Goal: Information Seeking & Learning: Learn about a topic

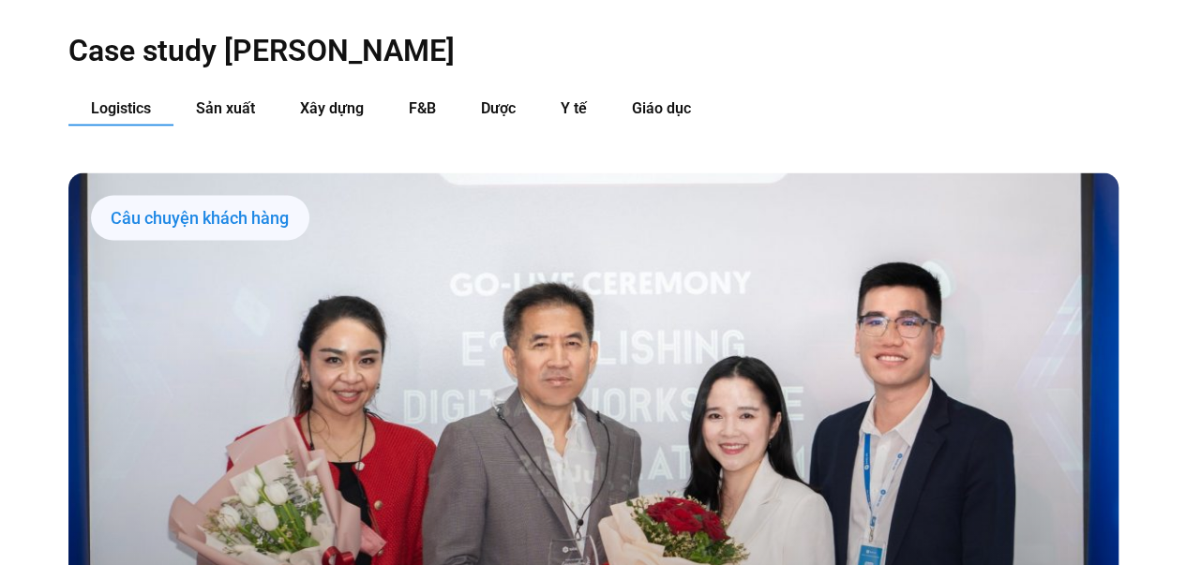
scroll to position [1867, 0]
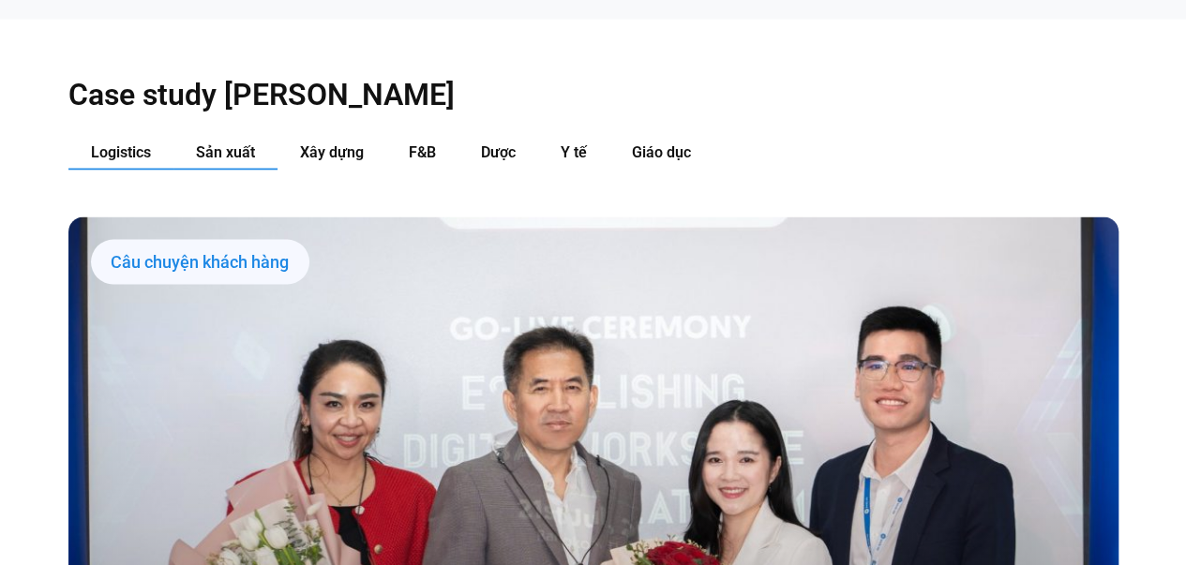
click at [236, 143] on span "Sản xuất" at bounding box center [225, 152] width 59 height 18
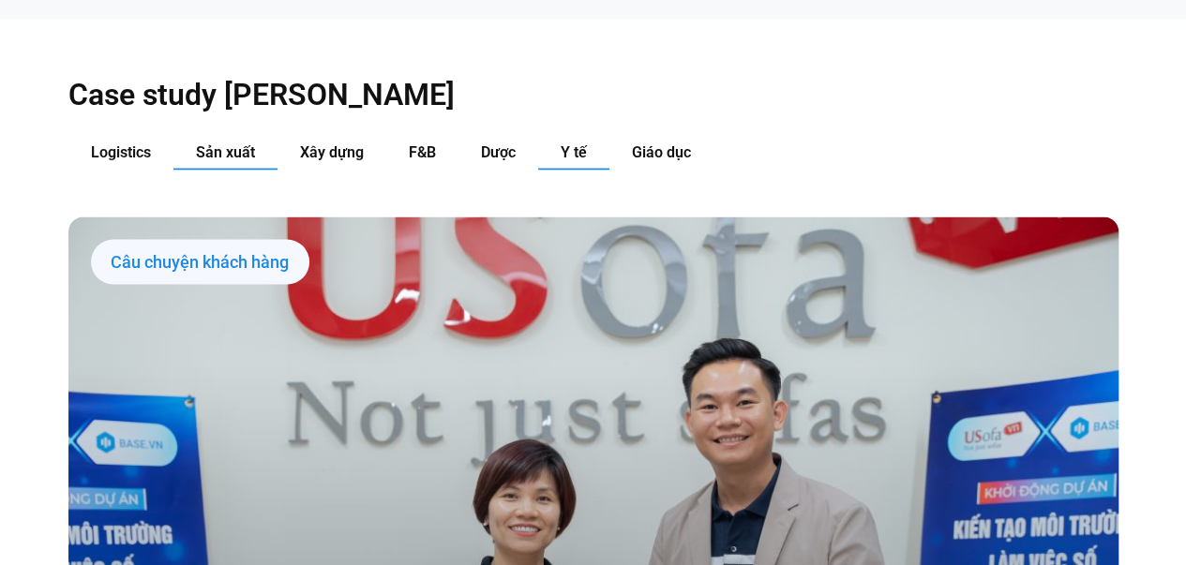
click at [572, 143] on span "Y tế" at bounding box center [574, 152] width 26 height 18
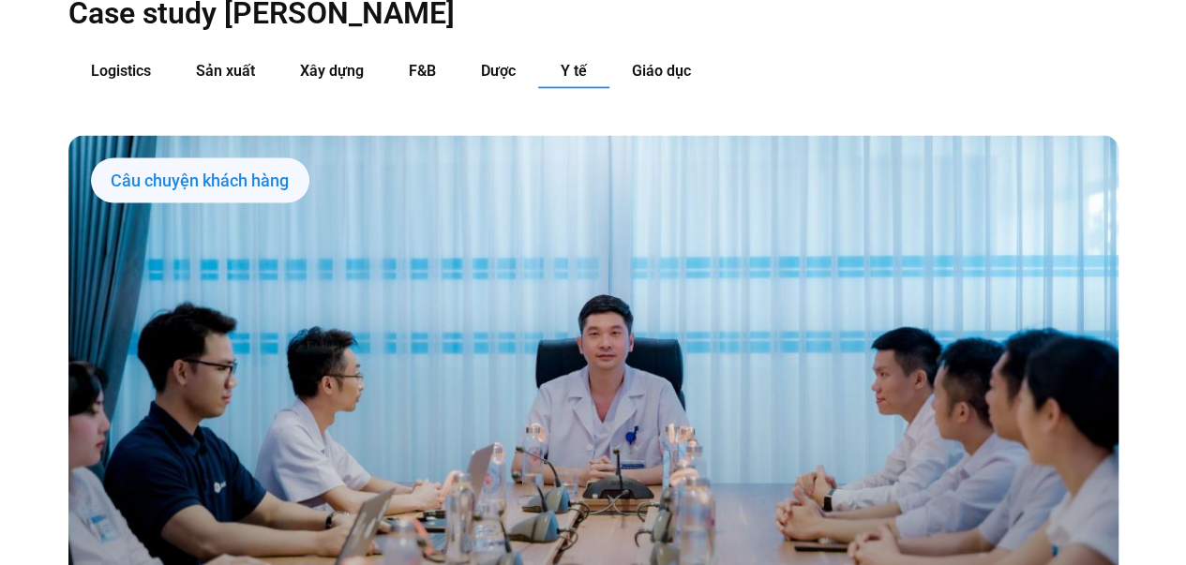
scroll to position [1947, 0]
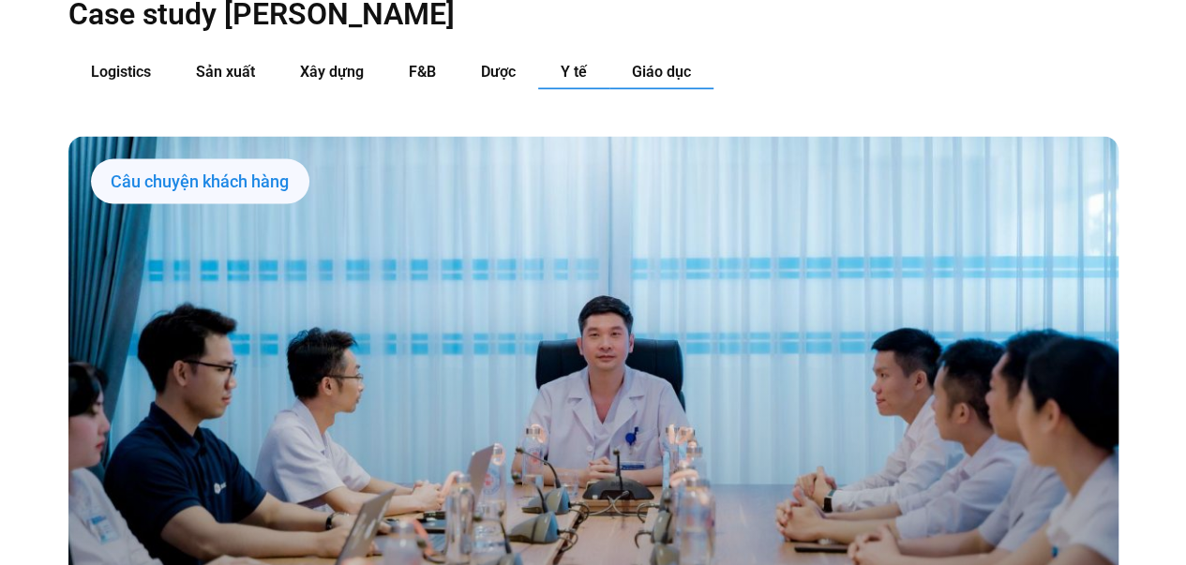
click at [639, 55] on button "Giáo dục" at bounding box center [661, 72] width 104 height 35
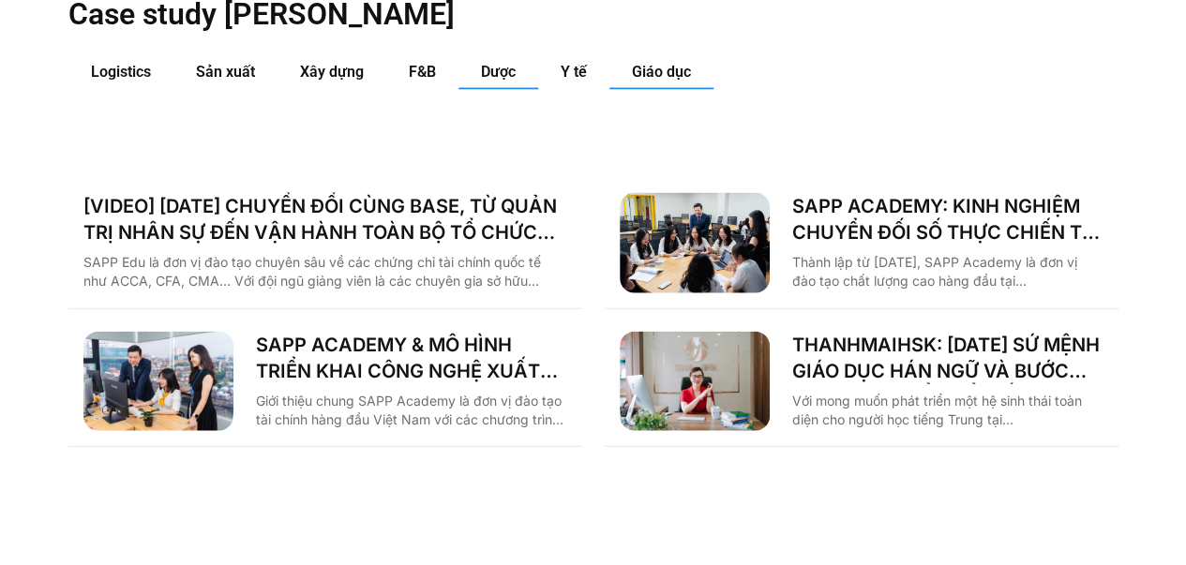
click at [481, 63] on span "Dược" at bounding box center [498, 72] width 35 height 18
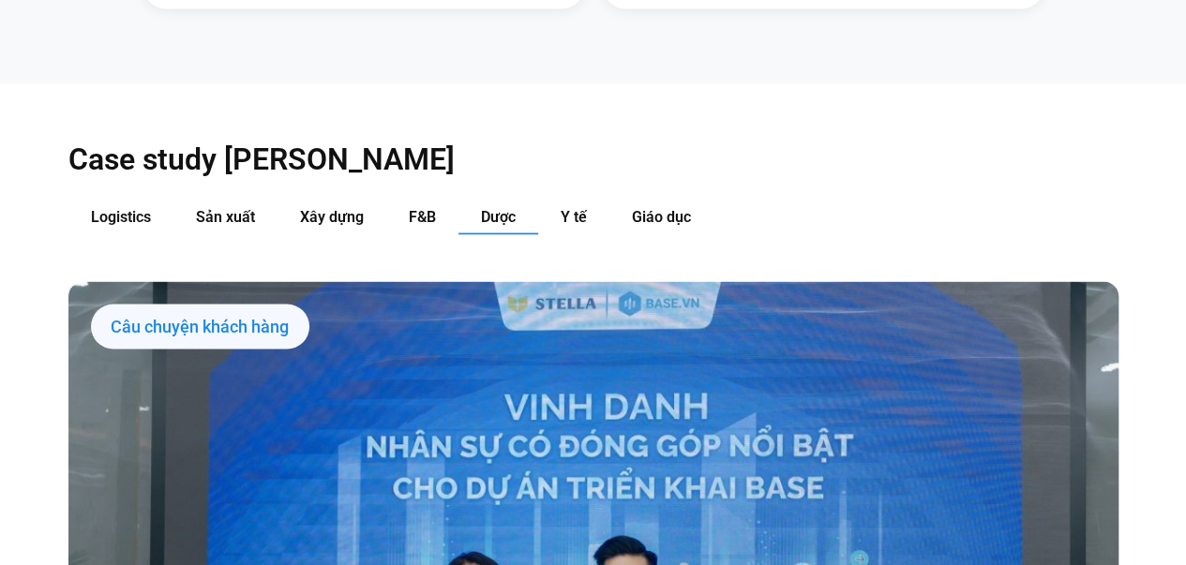
scroll to position [1771, 0]
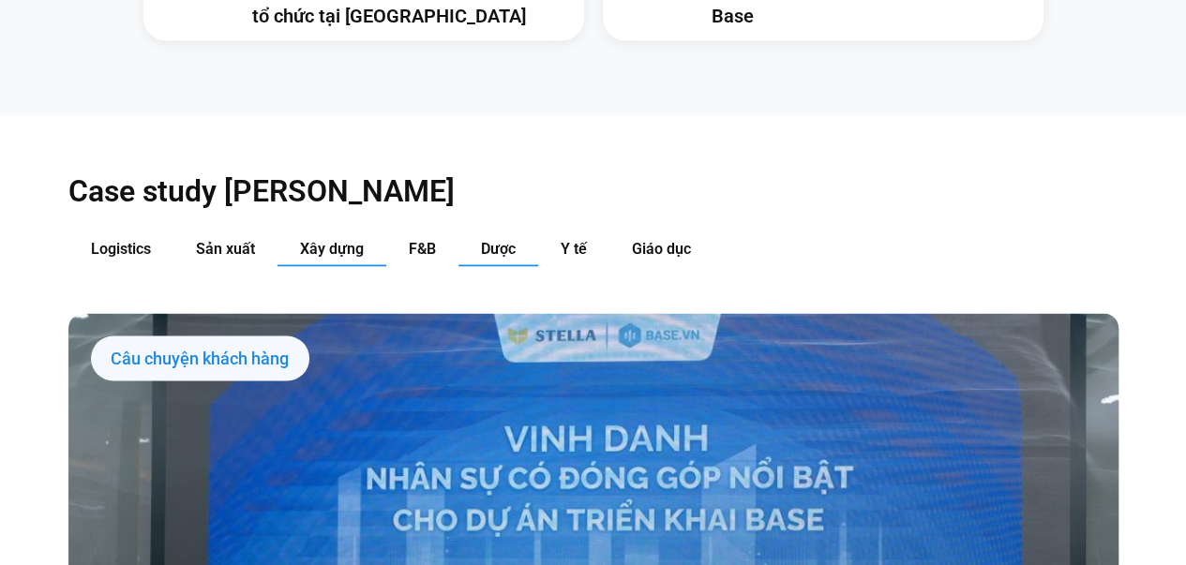
drag, startPoint x: 409, startPoint y: 233, endPoint x: 356, endPoint y: 220, distance: 53.9
click at [356, 239] on span "Xây dựng" at bounding box center [332, 248] width 64 height 18
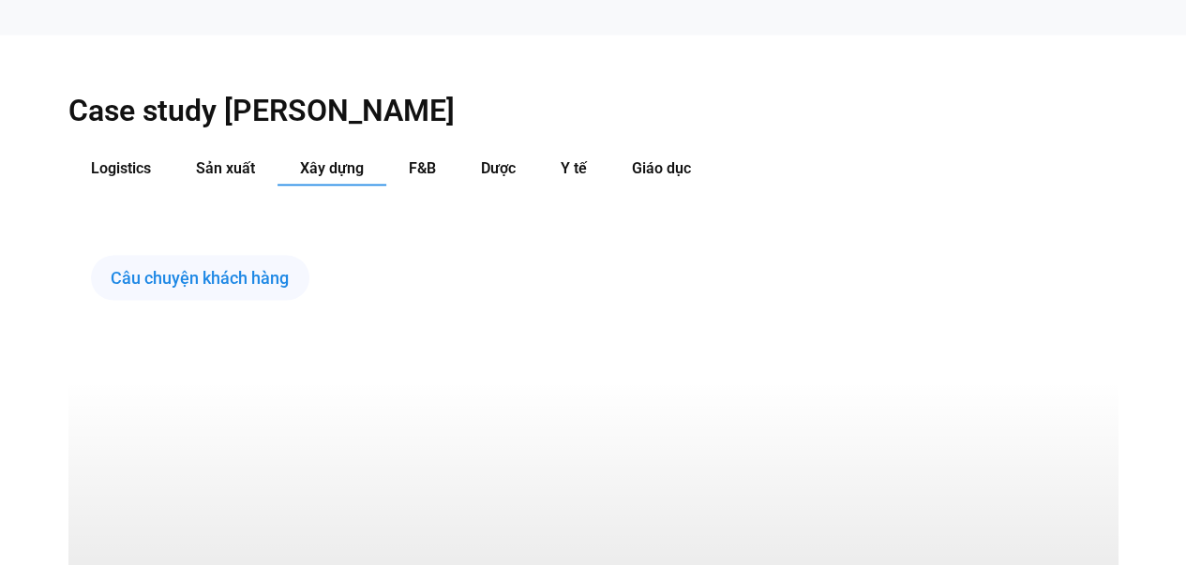
scroll to position [1834, 0]
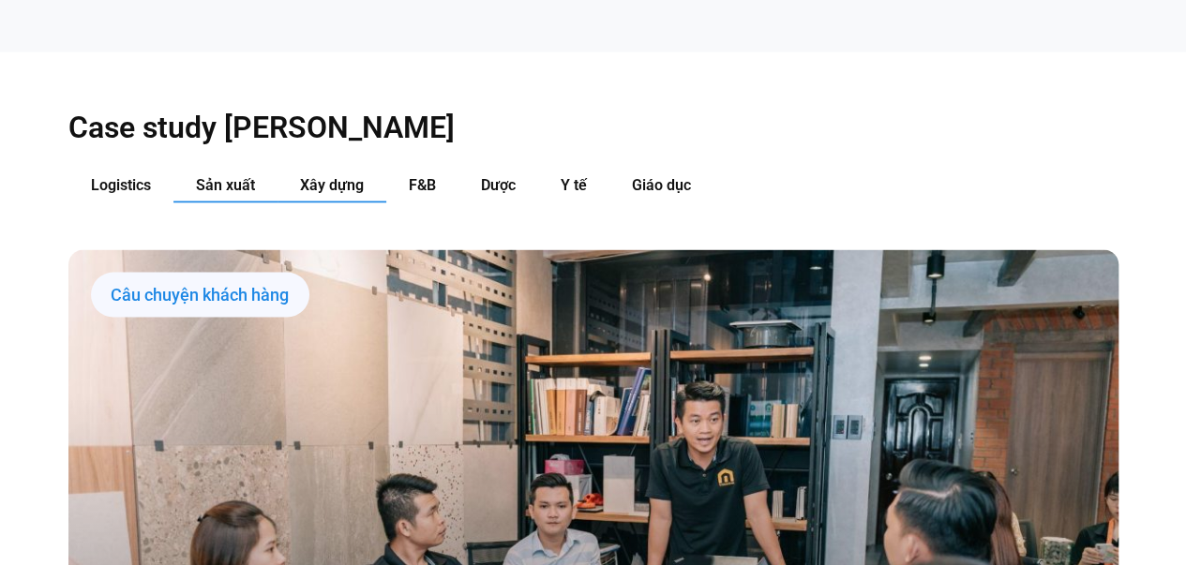
drag, startPoint x: 241, startPoint y: 173, endPoint x: 246, endPoint y: 162, distance: 11.3
click at [246, 169] on button "Sản xuất" at bounding box center [225, 186] width 104 height 35
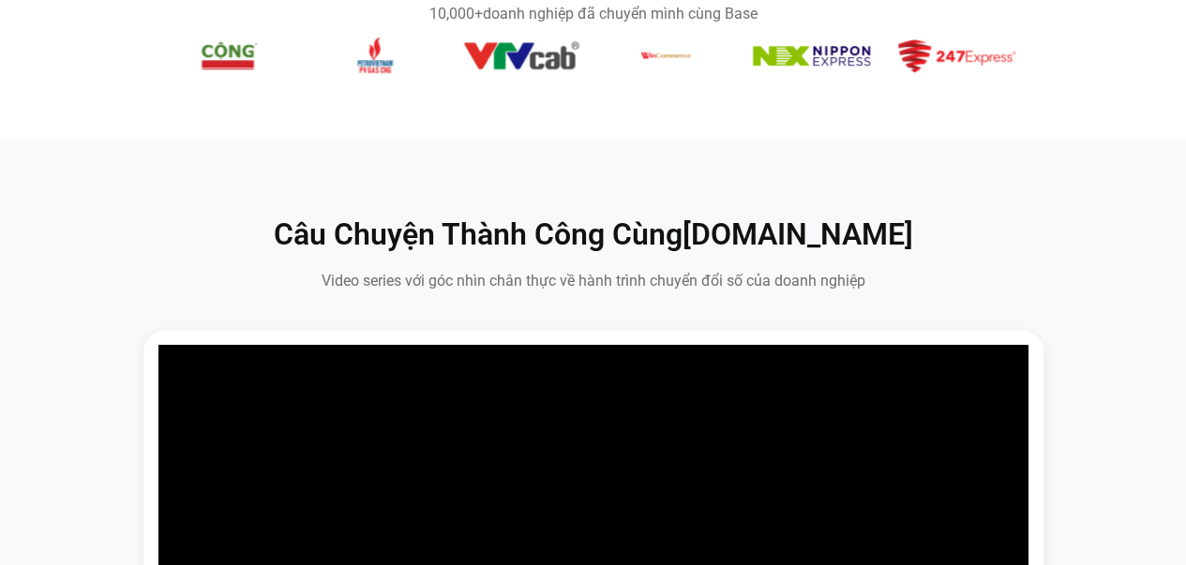
scroll to position [829, 0]
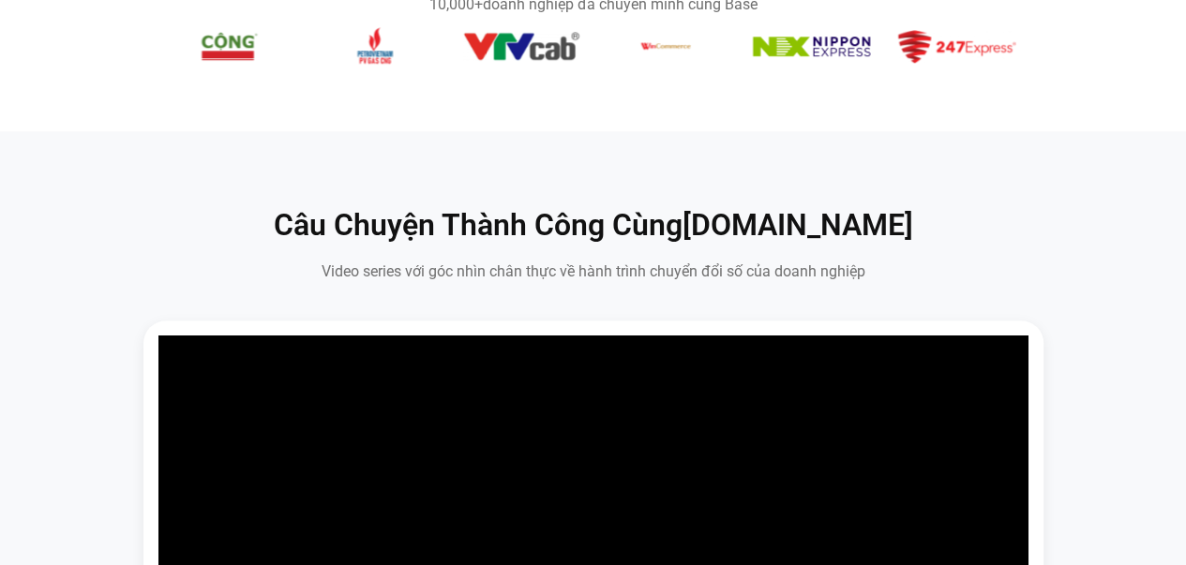
drag, startPoint x: 1061, startPoint y: 103, endPoint x: 709, endPoint y: 24, distance: 361.2
click at [709, 24] on section "10,000+ doanh nghiệp đã chuyển mình cùng Base" at bounding box center [593, 34] width 1186 height 194
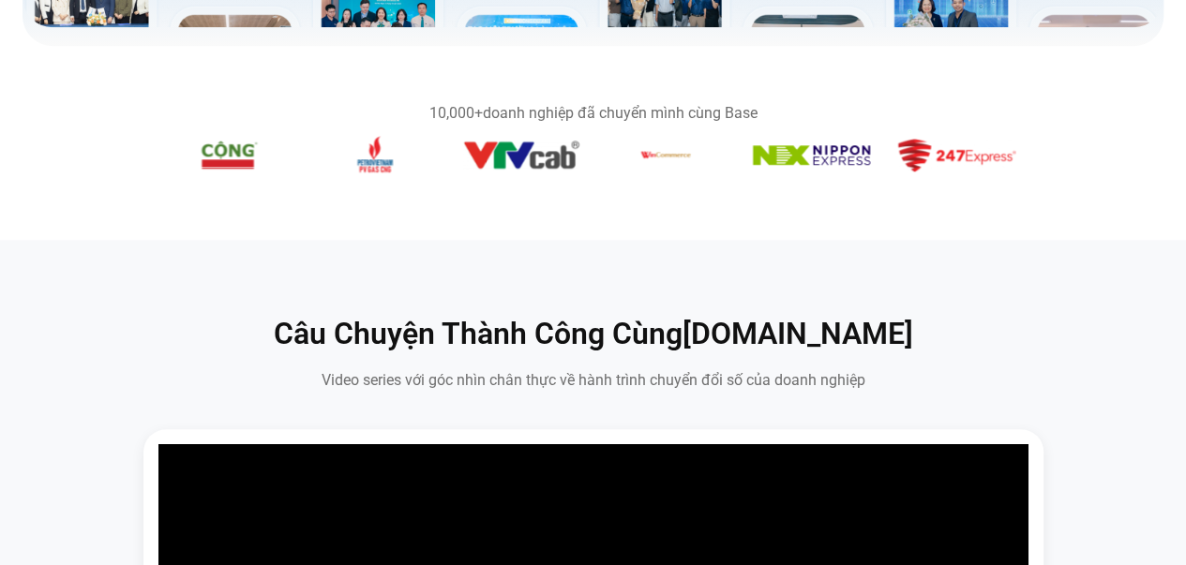
scroll to position [718, 0]
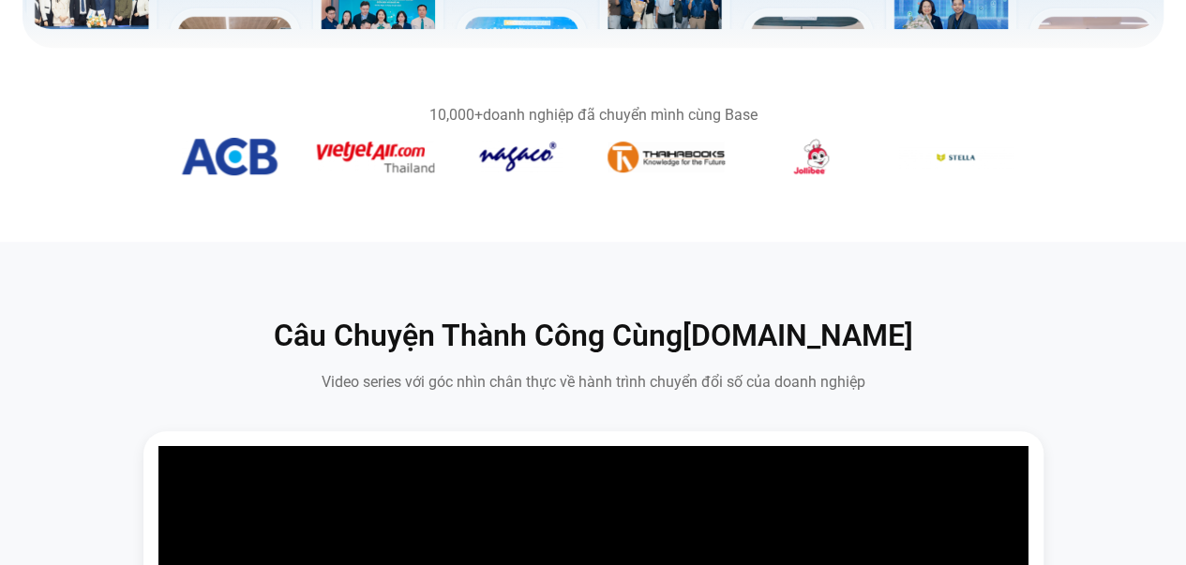
drag, startPoint x: 700, startPoint y: 308, endPoint x: 260, endPoint y: 337, distance: 441.6
click at [260, 337] on h2 "Câu Chuyện Thành Công Cùng [DOMAIN_NAME]" at bounding box center [593, 336] width 900 height 39
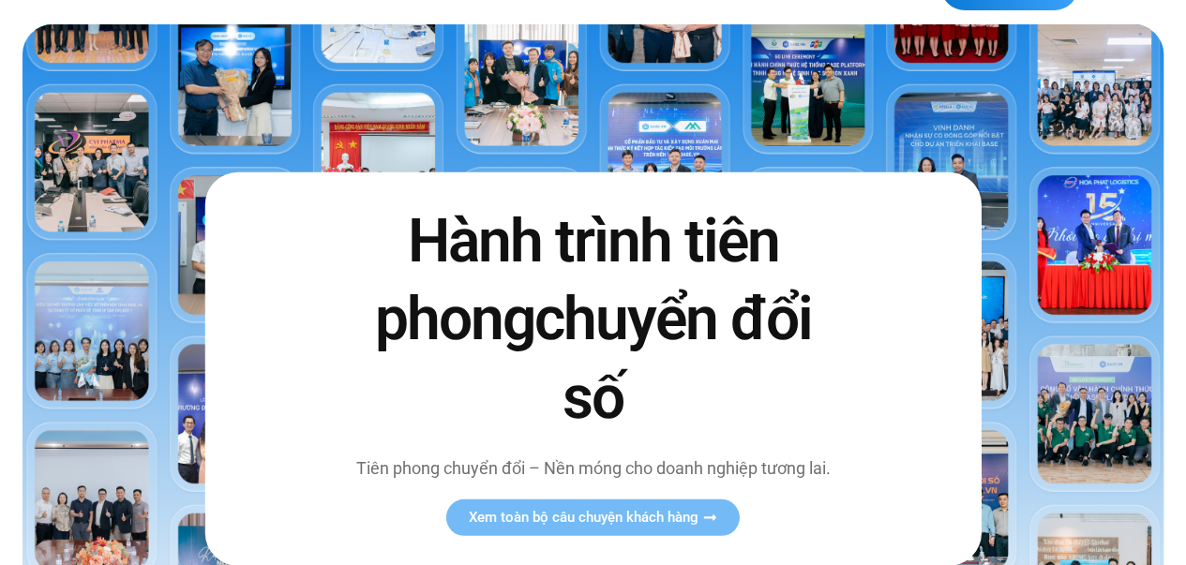
scroll to position [0, 0]
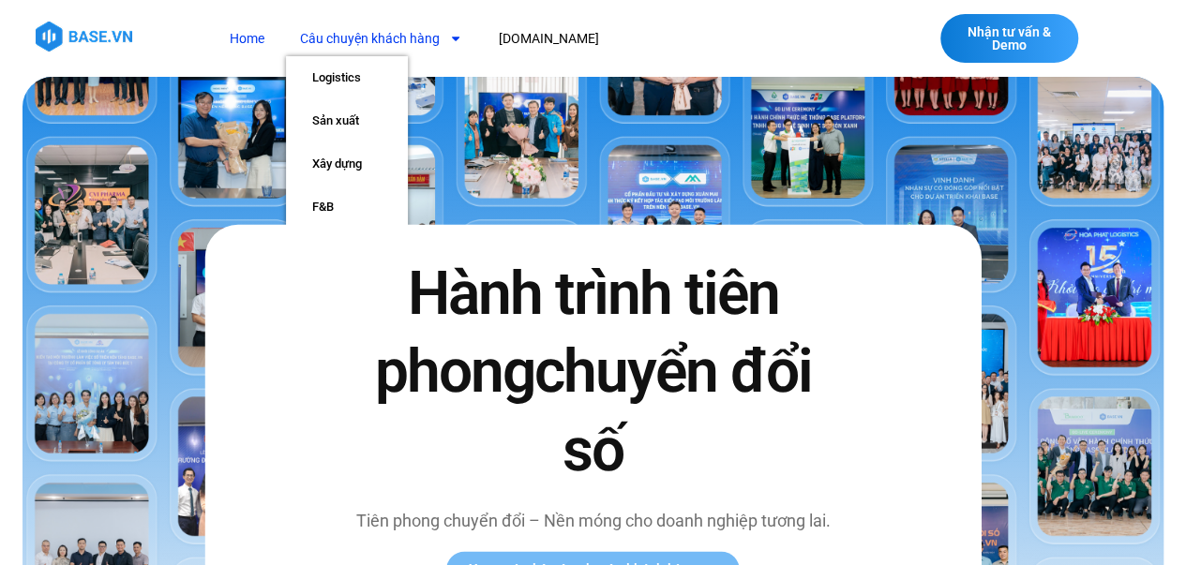
click at [345, 36] on link "Câu chuyện khách hàng" at bounding box center [381, 39] width 190 height 35
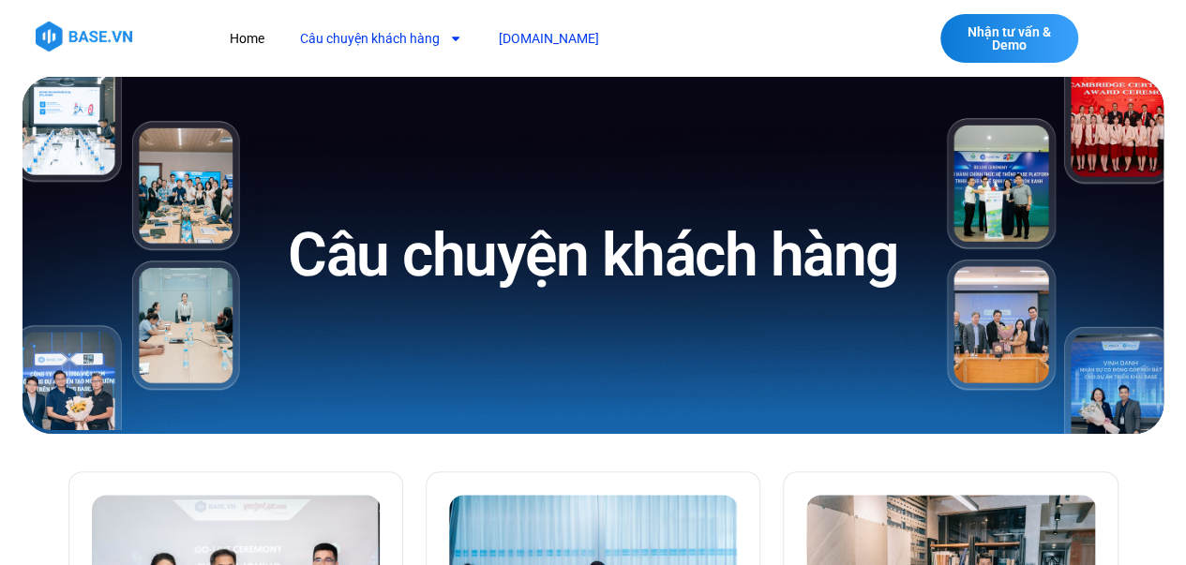
click at [512, 48] on link "[DOMAIN_NAME]" at bounding box center [548, 39] width 128 height 35
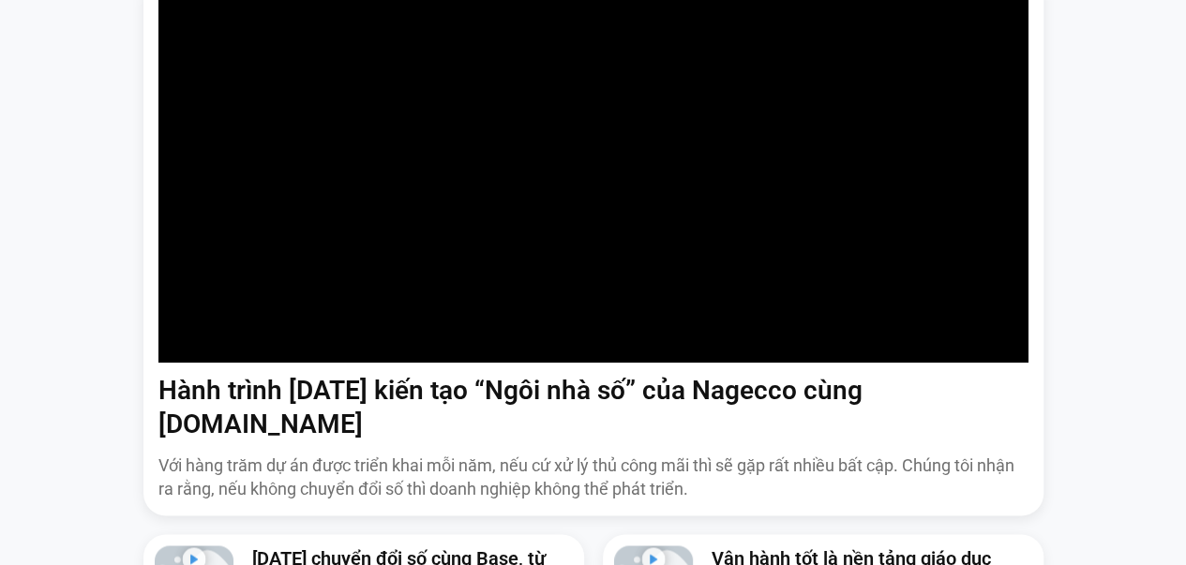
scroll to position [1198, 0]
